Goal: Check status

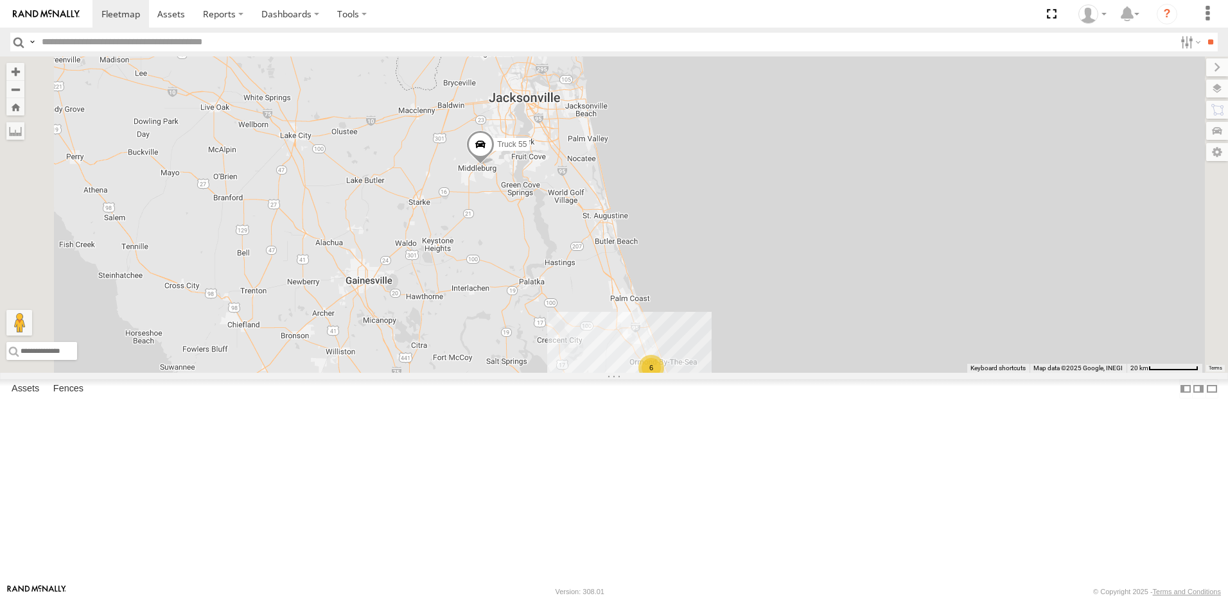
drag, startPoint x: 472, startPoint y: 212, endPoint x: 434, endPoint y: 363, distance: 155.6
click at [434, 363] on div "6 truck 77 3 Truck 55 TRUCK 58" at bounding box center [614, 215] width 1228 height 317
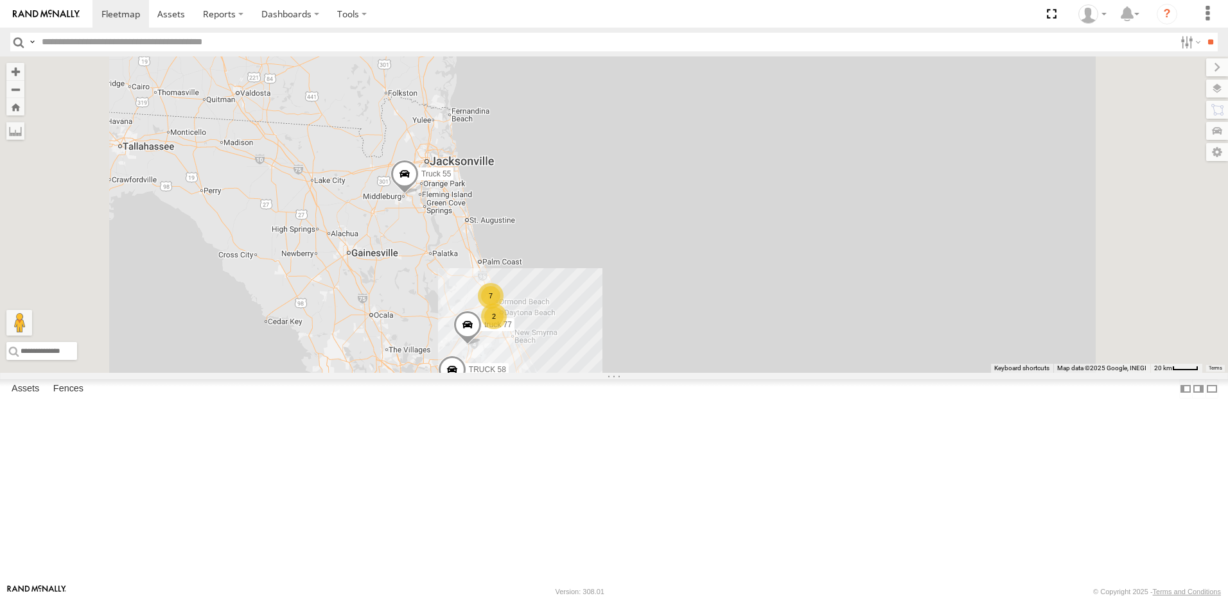
click at [503, 309] on div "7" at bounding box center [491, 296] width 26 height 26
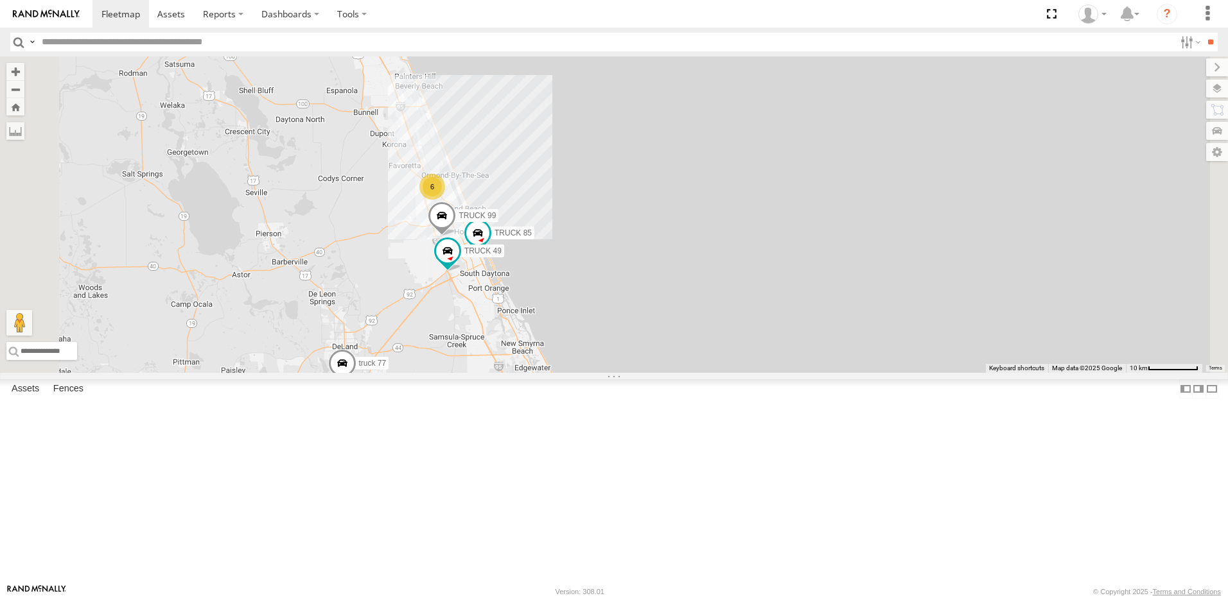
drag, startPoint x: 451, startPoint y: 241, endPoint x: 523, endPoint y: 325, distance: 110.6
click at [523, 324] on div "truck 77 Truck 55 TRUCK 58 TRUCK 85 TRUCK 49 TRUCK 99 6" at bounding box center [614, 215] width 1228 height 317
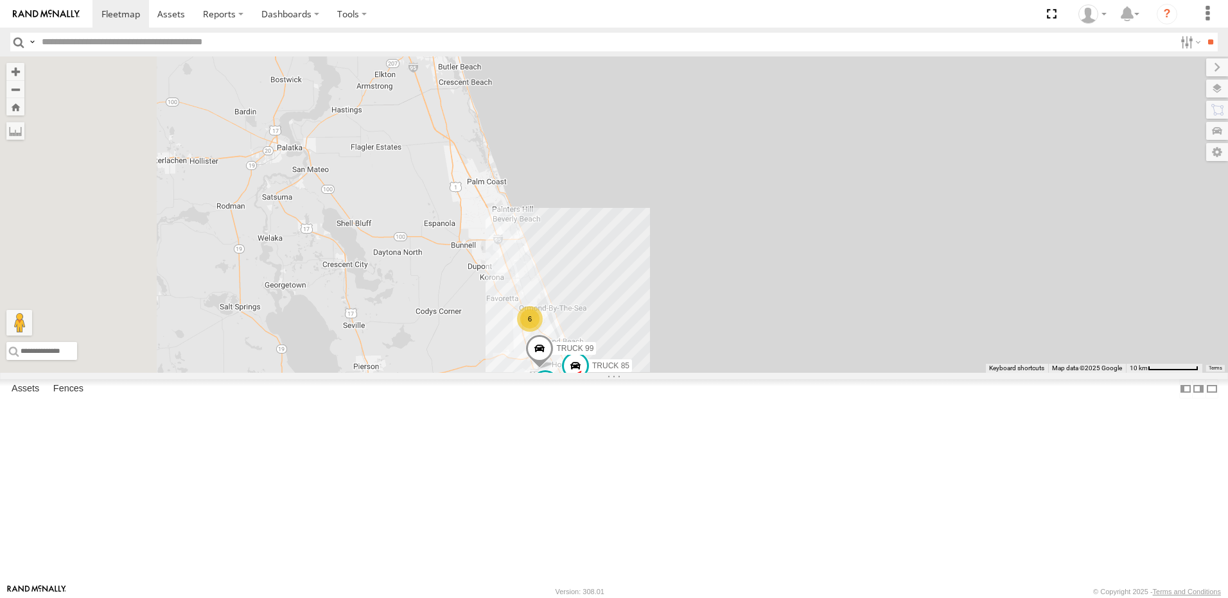
drag, startPoint x: 535, startPoint y: 336, endPoint x: 605, endPoint y: 421, distance: 110.3
click at [596, 373] on div "truck 77 Truck 55 TRUCK 58 TRUCK 85 TRUCK 49 TRUCK 99 6" at bounding box center [614, 215] width 1228 height 317
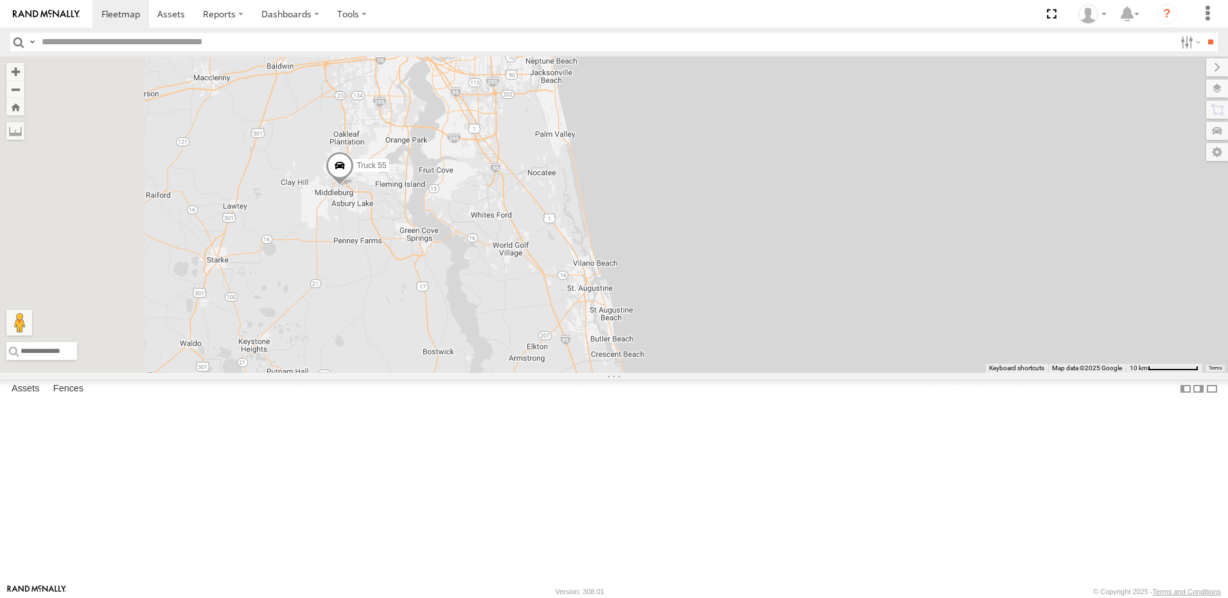
drag, startPoint x: 576, startPoint y: 248, endPoint x: 577, endPoint y: 342, distance: 93.8
click at [577, 342] on div "truck 77 Truck 55 TRUCK 58 TRUCK 85 TRUCK 49 TRUCK 99 6" at bounding box center [614, 215] width 1228 height 317
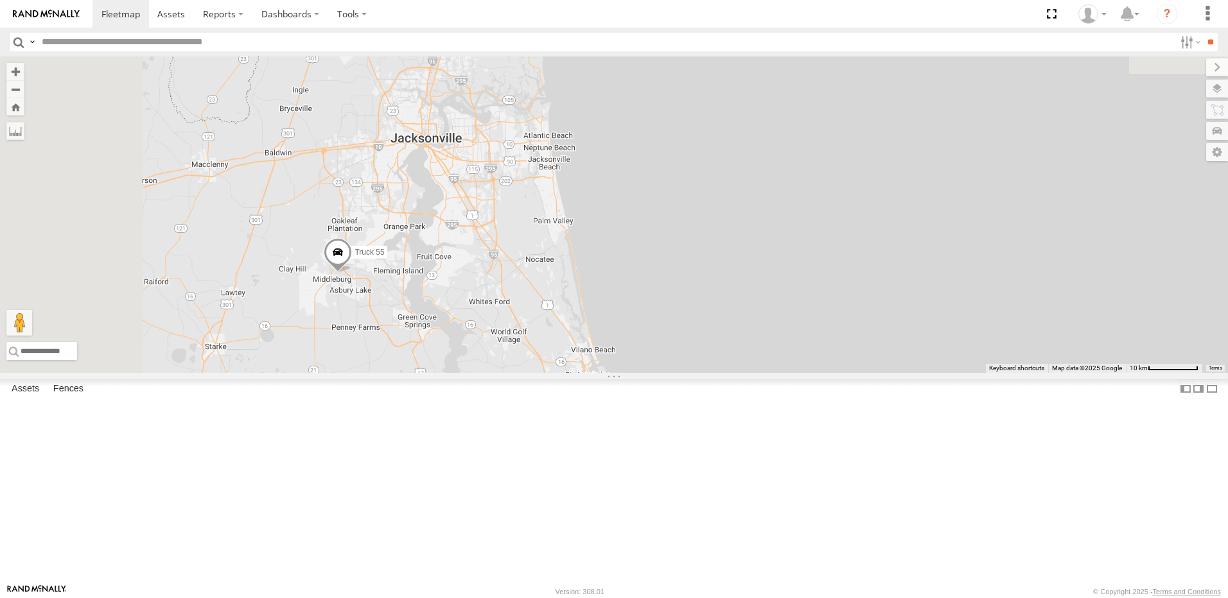
drag, startPoint x: 583, startPoint y: 258, endPoint x: 580, endPoint y: 351, distance: 92.5
click at [580, 351] on div "truck 77 Truck 55 TRUCK 58 TRUCK 85 TRUCK 49 TRUCK 99 6" at bounding box center [614, 215] width 1228 height 317
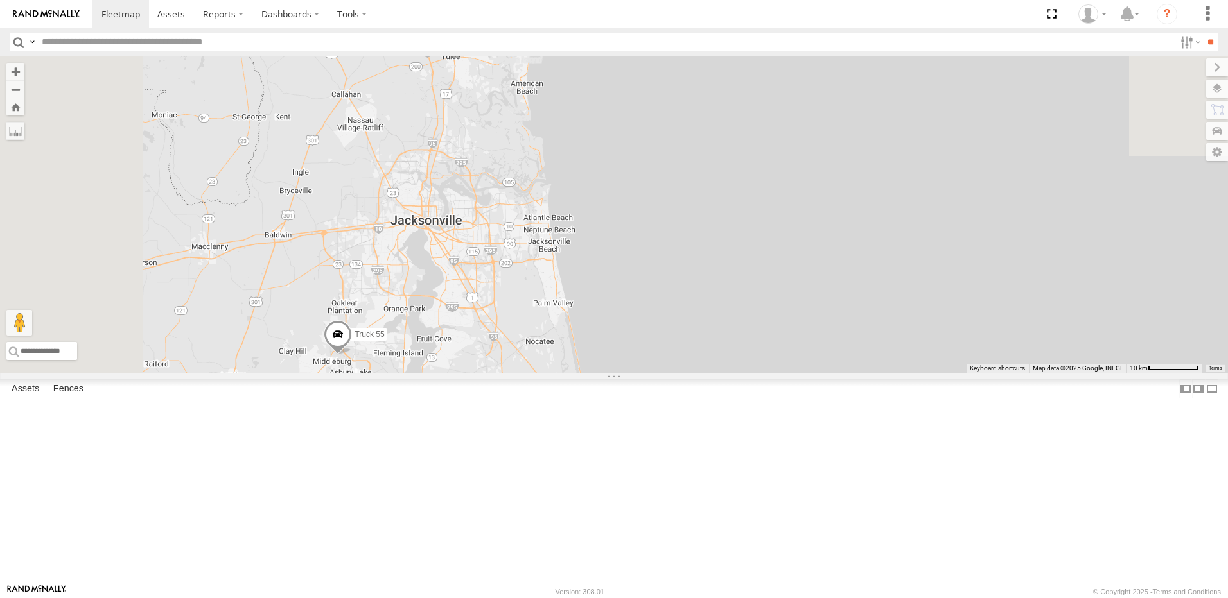
drag, startPoint x: 548, startPoint y: 406, endPoint x: 598, endPoint y: 270, distance: 144.8
click at [598, 270] on div "truck 77 Truck 55 TRUCK 58 TRUCK 85 TRUCK 49 TRUCK 99 6" at bounding box center [614, 215] width 1228 height 317
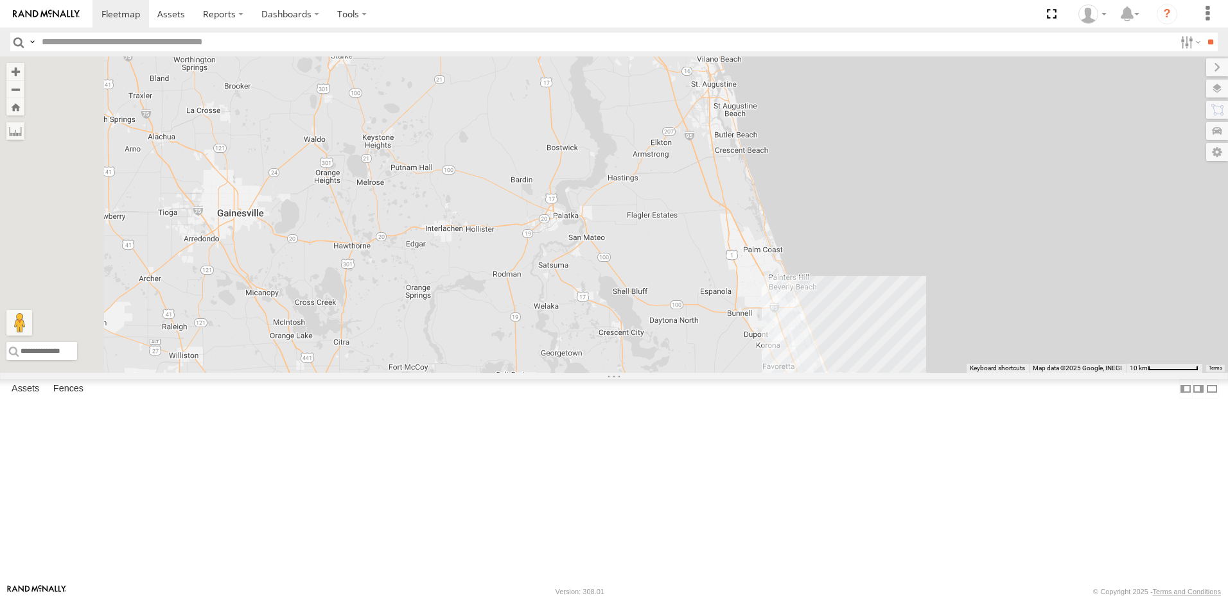
drag, startPoint x: 562, startPoint y: 340, endPoint x: 579, endPoint y: 250, distance: 90.7
click at [569, 266] on div "truck 77 Truck 55 TRUCK 58 TRUCK 85 TRUCK 49 TRUCK 99 6" at bounding box center [614, 215] width 1228 height 317
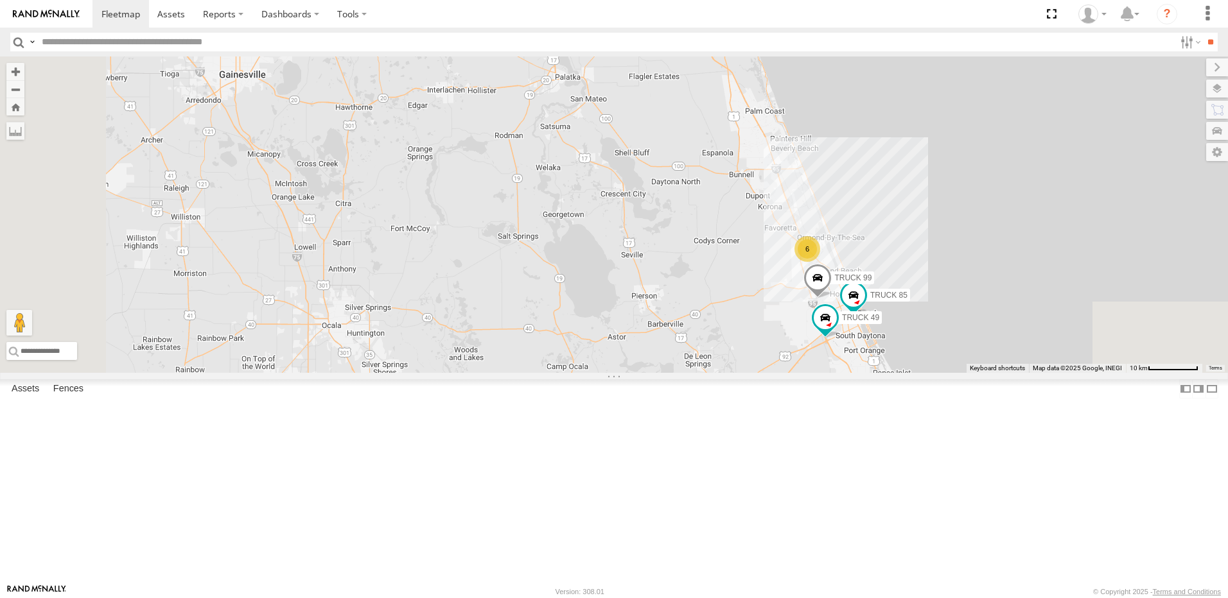
drag, startPoint x: 581, startPoint y: 247, endPoint x: 541, endPoint y: 362, distance: 121.8
click at [541, 362] on div "truck 77 Truck 55 TRUCK 58 TRUCK 85 TRUCK 49 TRUCK 99 6" at bounding box center [614, 215] width 1228 height 317
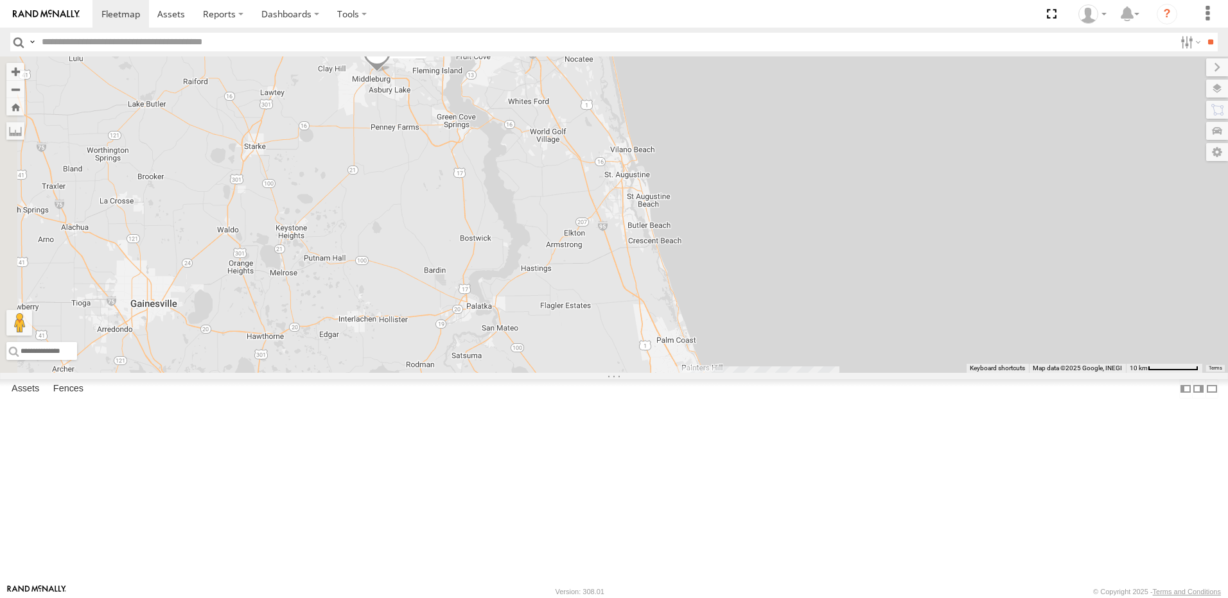
drag, startPoint x: 560, startPoint y: 272, endPoint x: 540, endPoint y: 352, distance: 82.7
click at [541, 354] on div "truck 77 Truck 55 TRUCK 58 TRUCK 85 TRUCK 49 TRUCK 99 6" at bounding box center [614, 215] width 1228 height 317
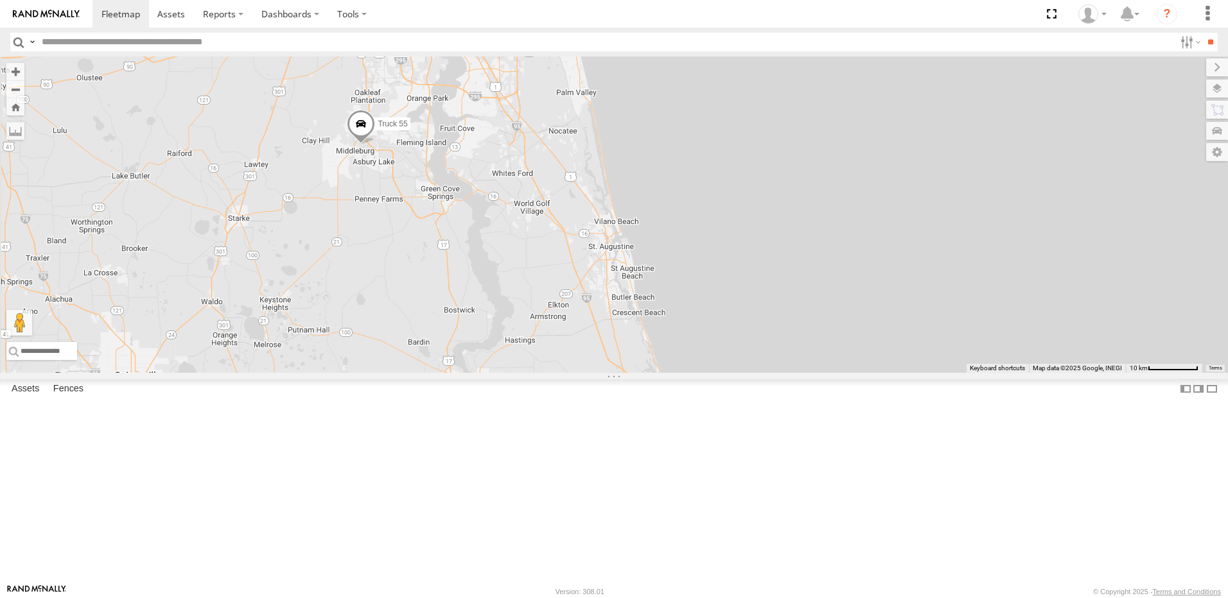
drag, startPoint x: 516, startPoint y: 343, endPoint x: 556, endPoint y: 297, distance: 61.0
click at [556, 297] on div "truck 77 Truck 55 TRUCK 58 TRUCK 85 TRUCK 49 TRUCK 99 6" at bounding box center [614, 215] width 1228 height 317
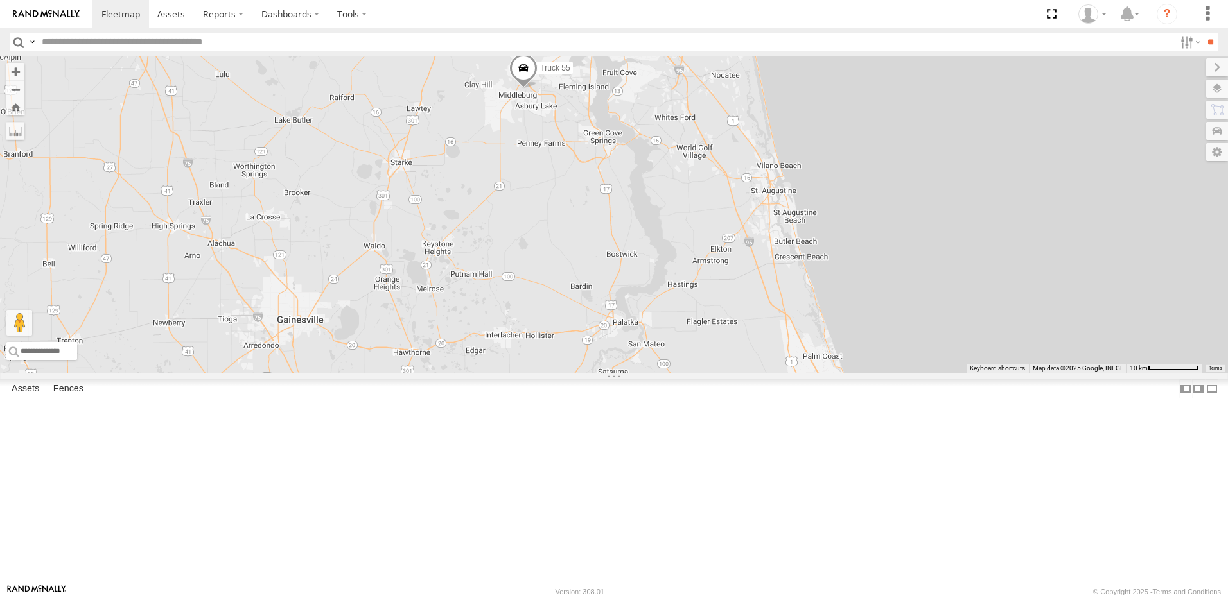
drag, startPoint x: 512, startPoint y: 229, endPoint x: 525, endPoint y: 330, distance: 102.3
click at [525, 329] on div "truck 77 Truck 55 TRUCK 58 TRUCK 85 TRUCK 49 TRUCK 99 6" at bounding box center [614, 215] width 1228 height 317
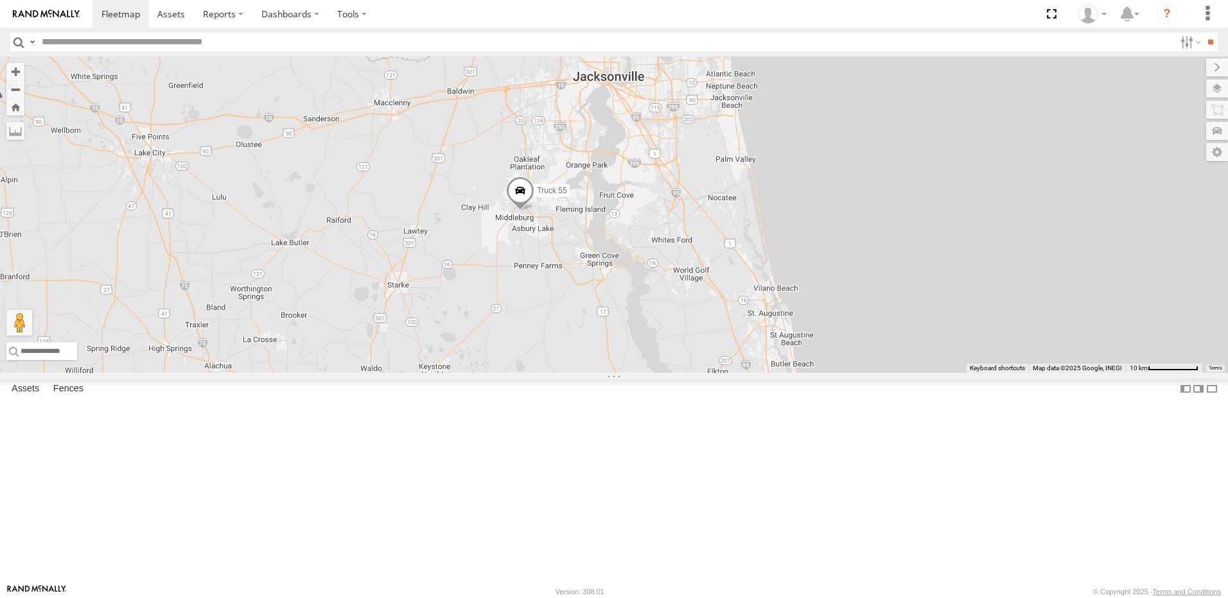
drag, startPoint x: 663, startPoint y: 438, endPoint x: 627, endPoint y: 367, distance: 79.5
click at [636, 373] on div "truck 77 Truck 55 TRUCK 58 TRUCK 85 TRUCK 49 TRUCK 99 6" at bounding box center [614, 215] width 1228 height 317
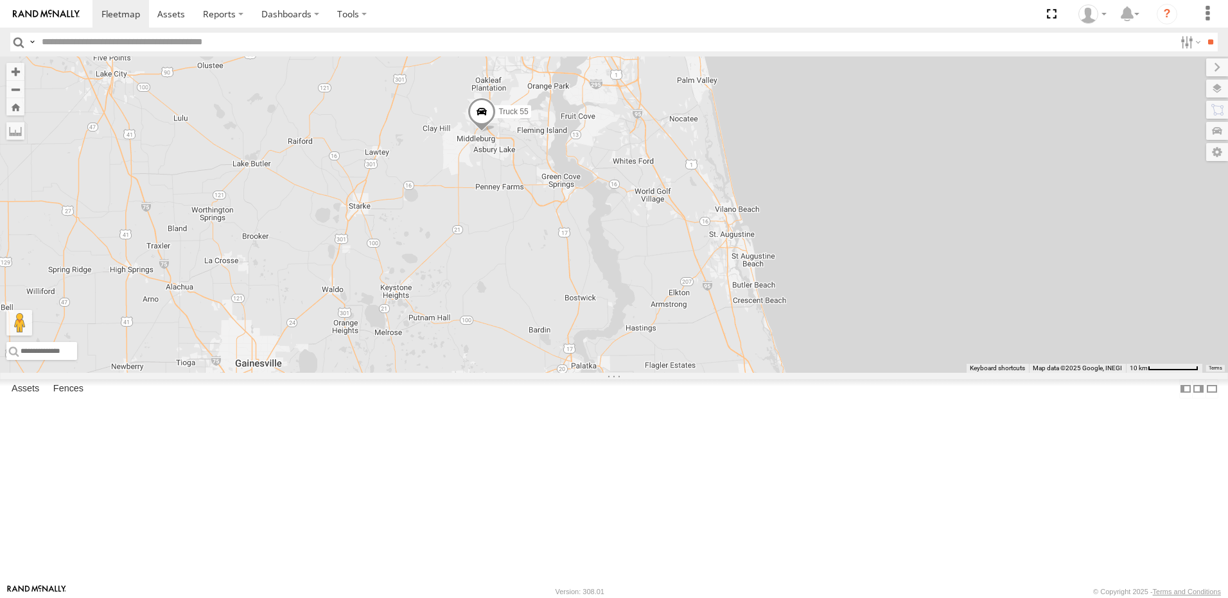
drag, startPoint x: 634, startPoint y: 470, endPoint x: 553, endPoint y: 305, distance: 183.8
click at [553, 305] on div "truck 77 Truck 55 TRUCK 58 TRUCK 85 TRUCK 49 TRUCK 99 6" at bounding box center [614, 215] width 1228 height 317
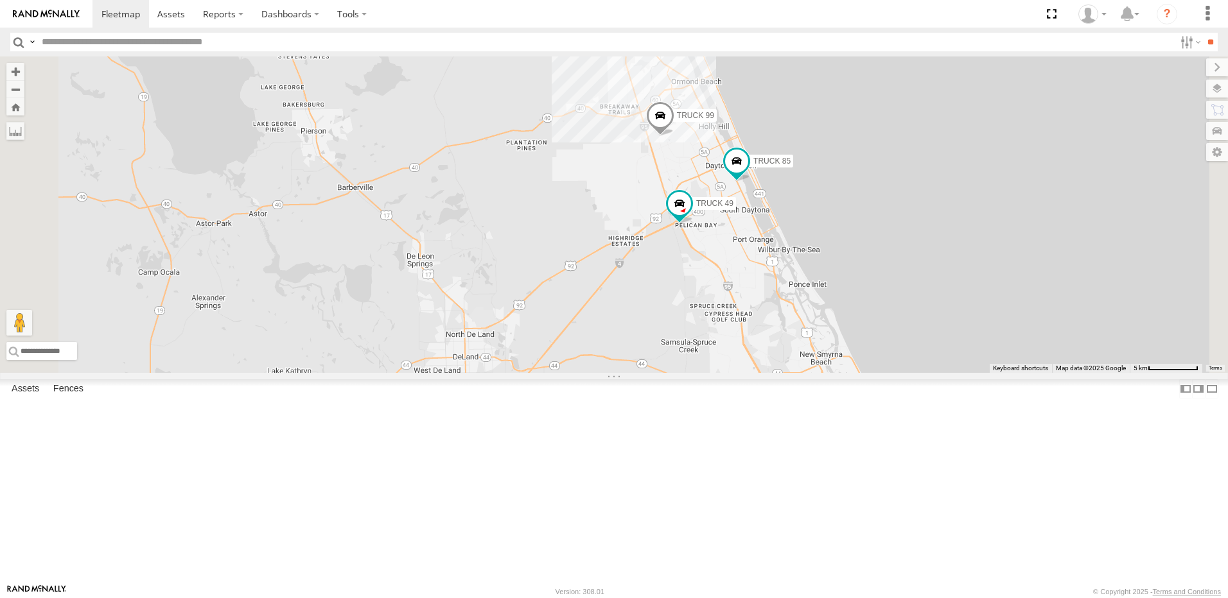
drag, startPoint x: 697, startPoint y: 212, endPoint x: 618, endPoint y: 313, distance: 127.7
click at [618, 313] on div "truck 77 Truck 55 TRUCK 58 TRUCK 85 TRUCK 49 TRUCK 99 5 TRUCK 75" at bounding box center [614, 215] width 1228 height 317
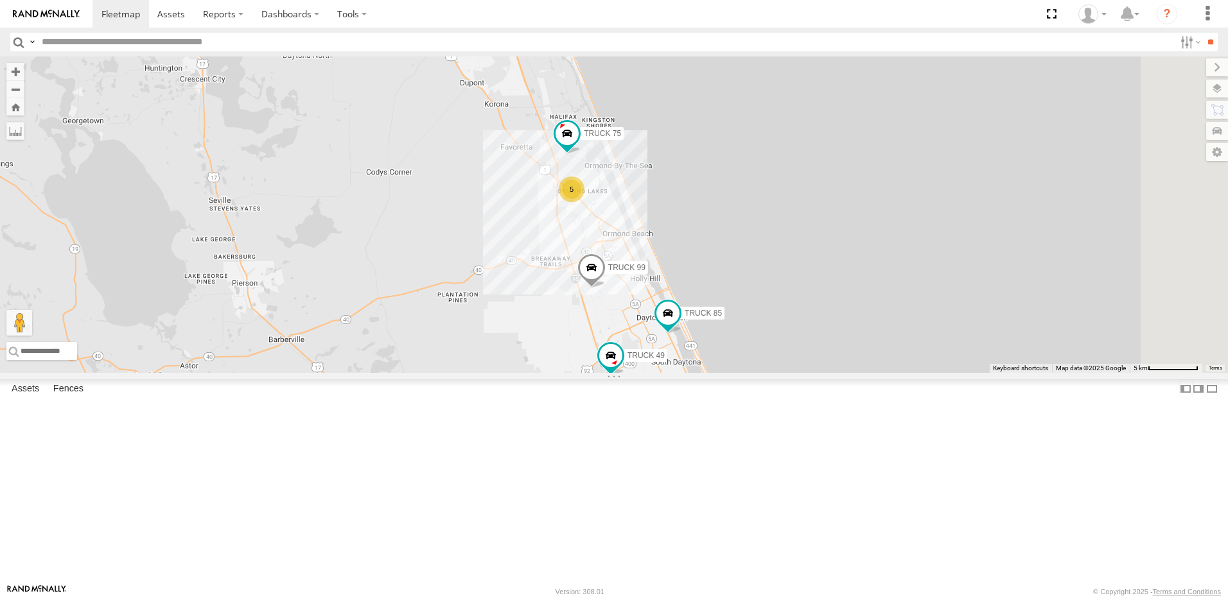
drag, startPoint x: 653, startPoint y: 243, endPoint x: 640, endPoint y: 310, distance: 68.8
click at [640, 310] on div "truck 77 Truck 55 TRUCK 58 TRUCK 85 TRUCK 49 TRUCK 99 5 TRUCK 75" at bounding box center [614, 215] width 1228 height 317
